Goal: Find specific page/section: Find specific page/section

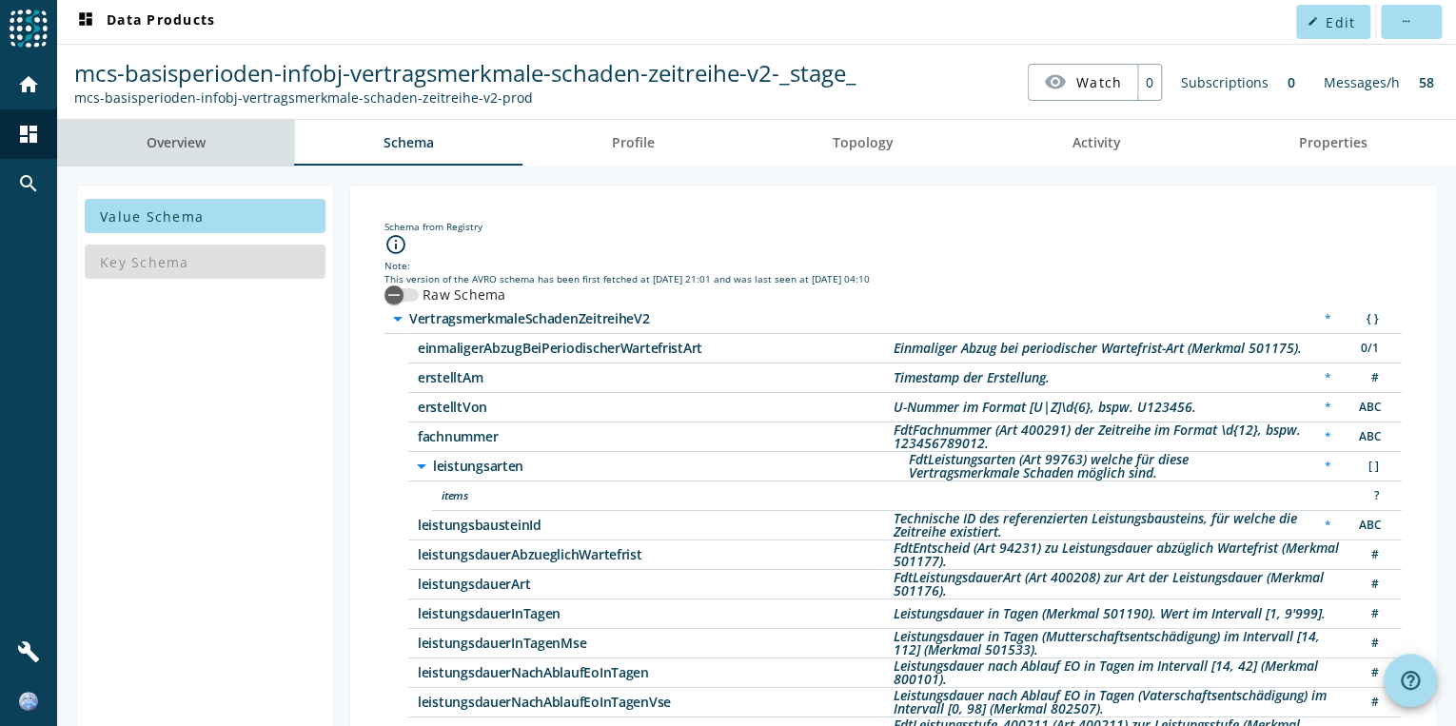
click at [181, 144] on span "Overview" at bounding box center [176, 142] width 59 height 13
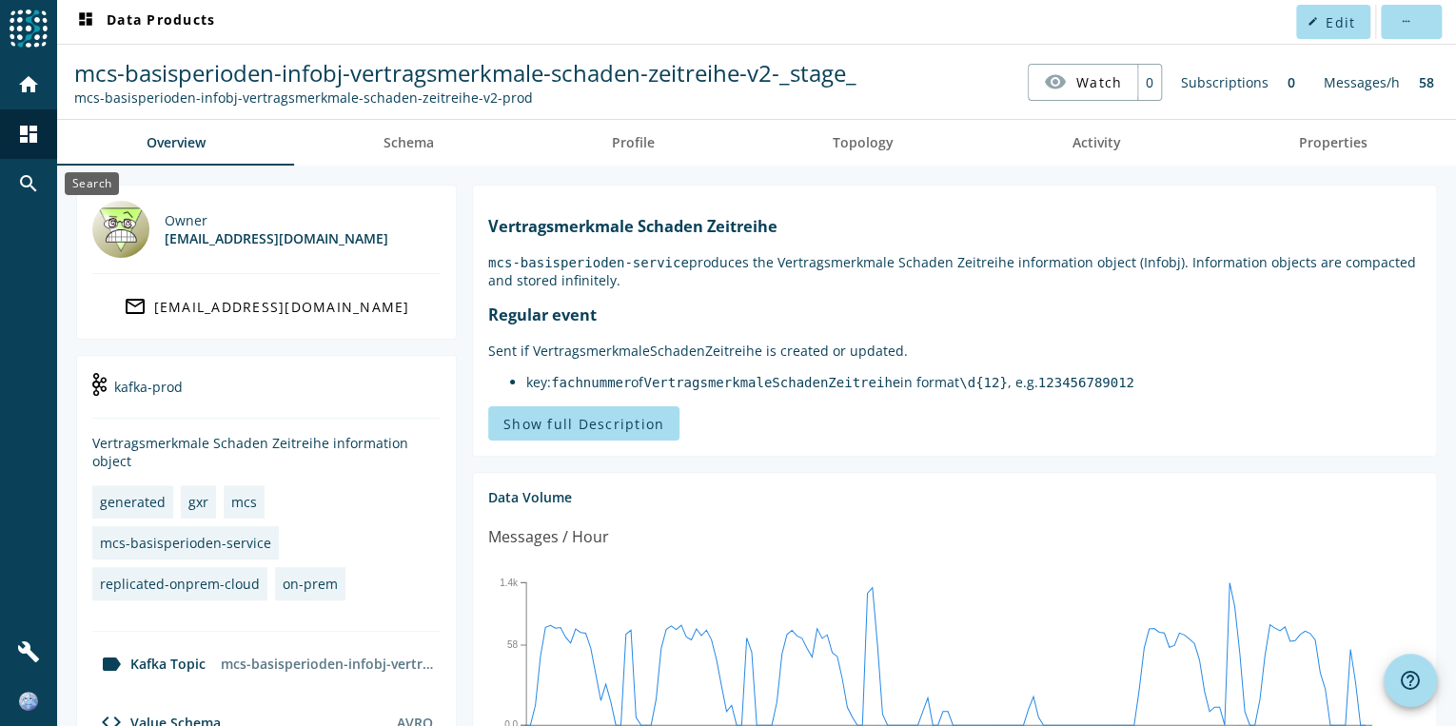
click at [30, 173] on mat-icon "search" at bounding box center [28, 183] width 23 height 23
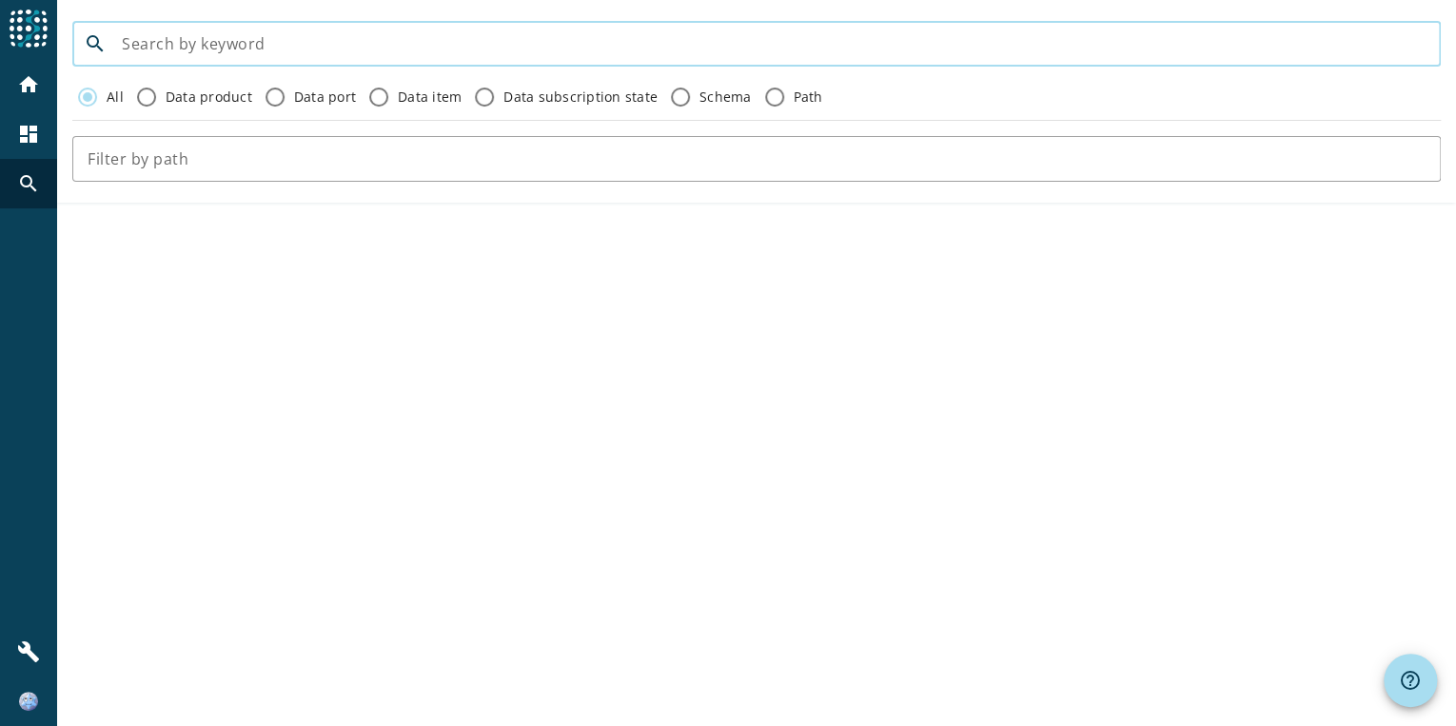
click at [187, 45] on input at bounding box center [774, 43] width 1304 height 23
paste input "mcs-core-command-update-taggeldrueckstellung"
type input "mcs-core-command-update-taggeldrueckstellung"
click at [21, 84] on mat-icon "home" at bounding box center [28, 84] width 23 height 23
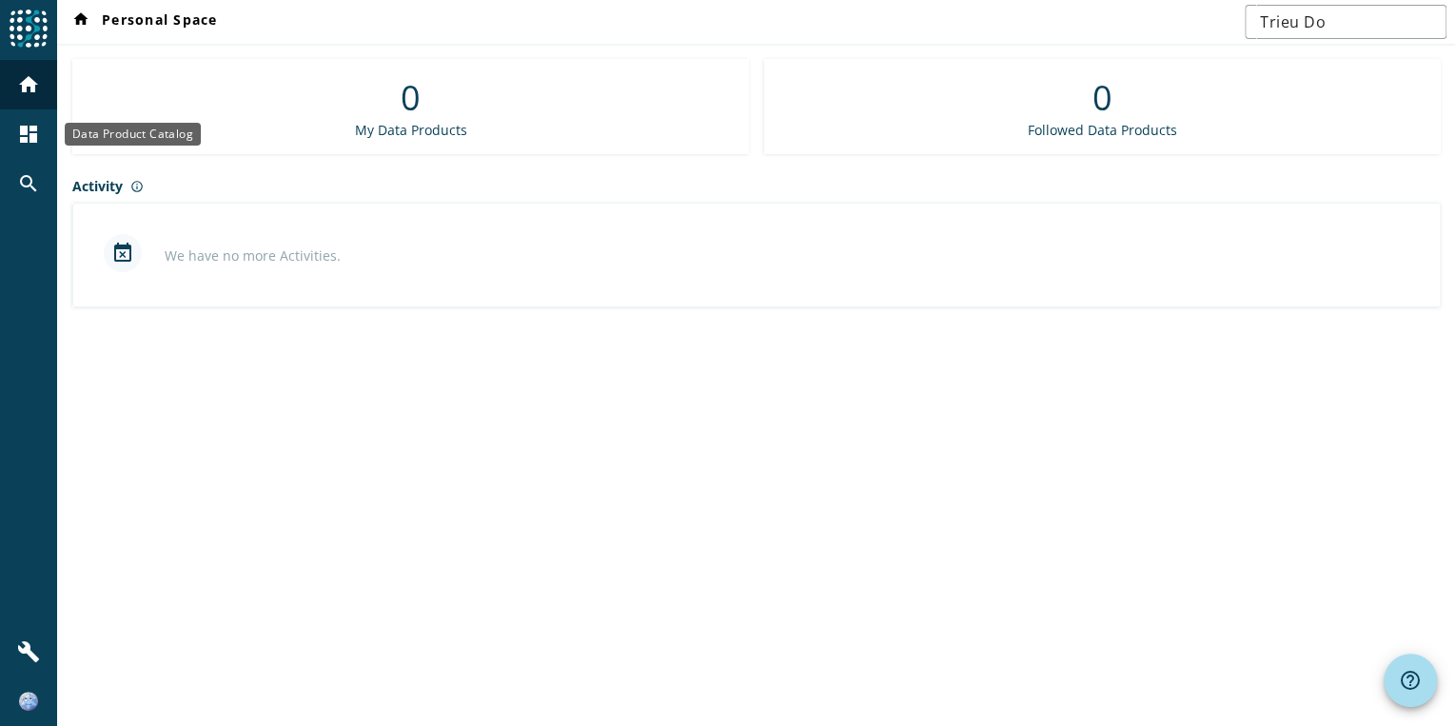
click at [19, 134] on mat-icon "dashboard" at bounding box center [28, 134] width 23 height 23
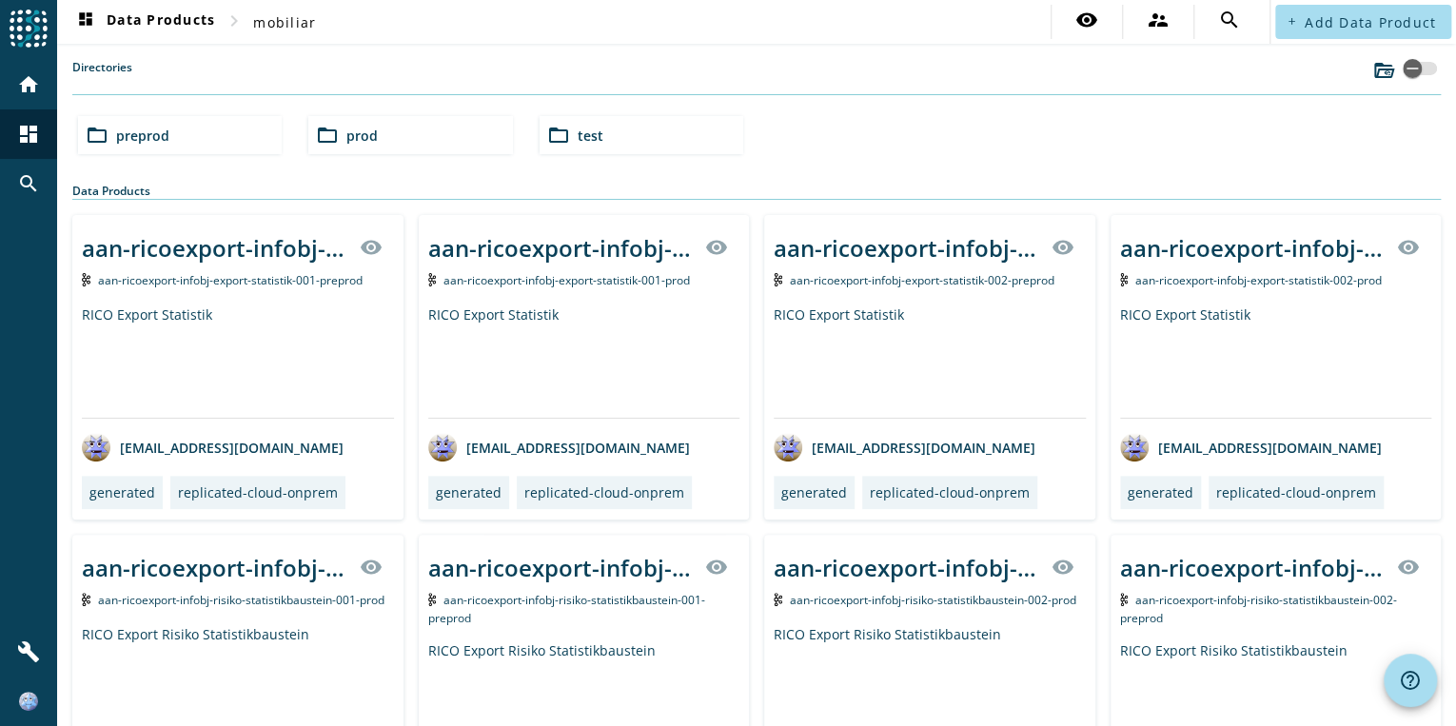
click at [160, 130] on span "preprod" at bounding box center [142, 136] width 53 height 18
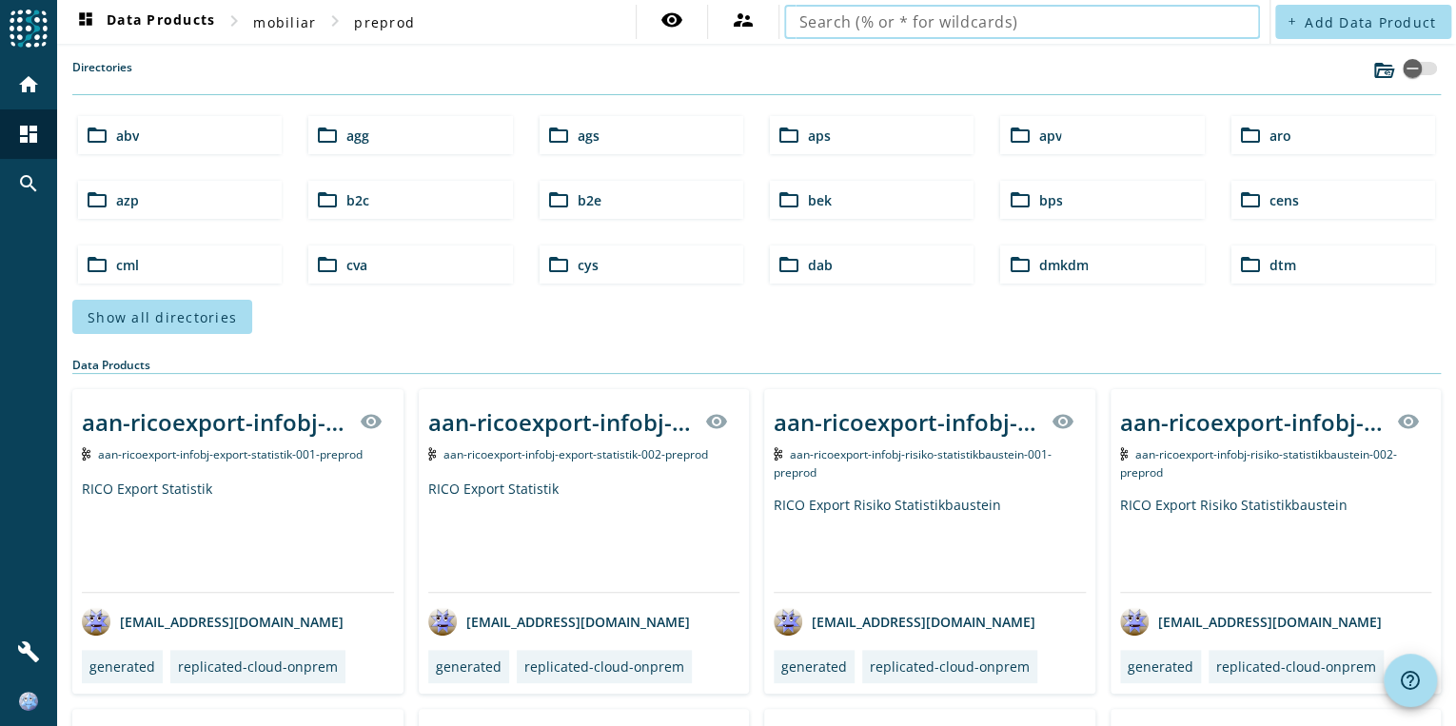
click at [851, 23] on input "text" at bounding box center [1023, 21] width 446 height 23
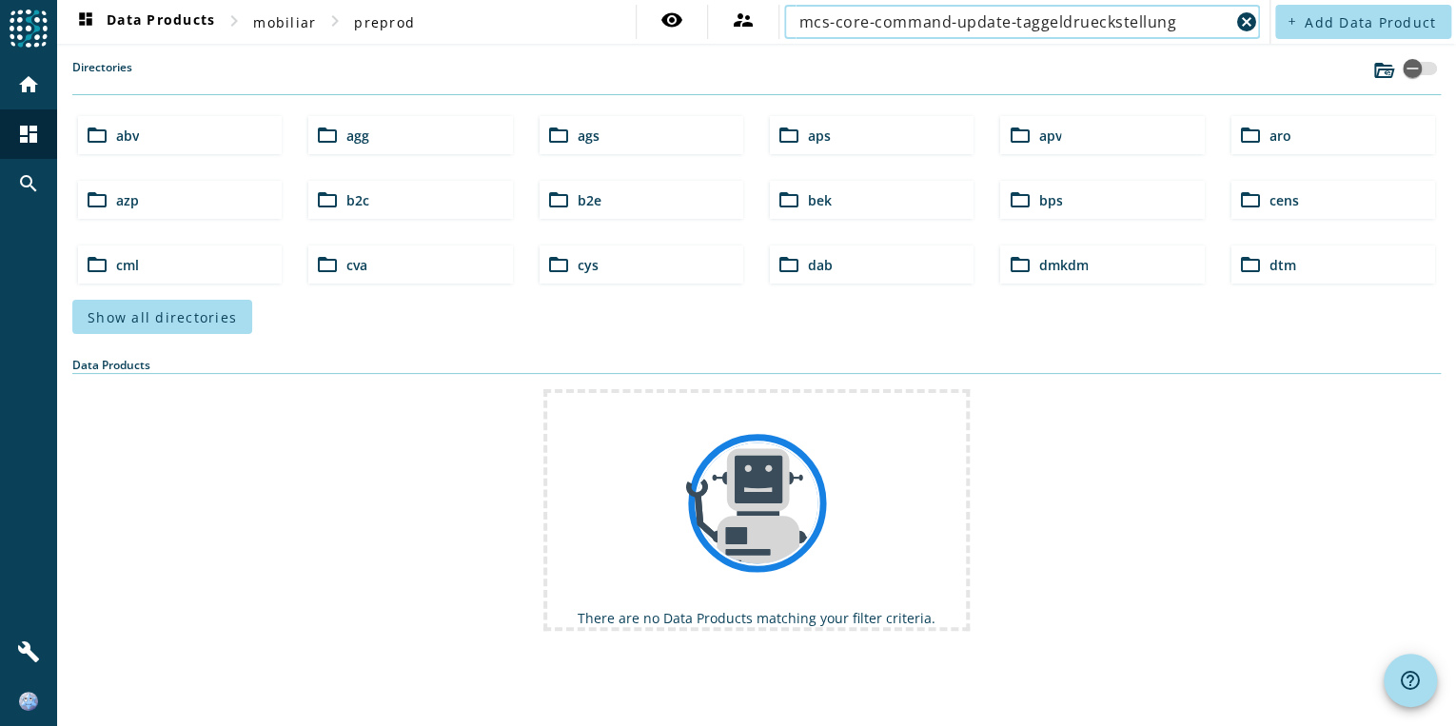
type input "mcs-core-command-update-taggeldrueckstellung"
